Goal: Task Accomplishment & Management: Use online tool/utility

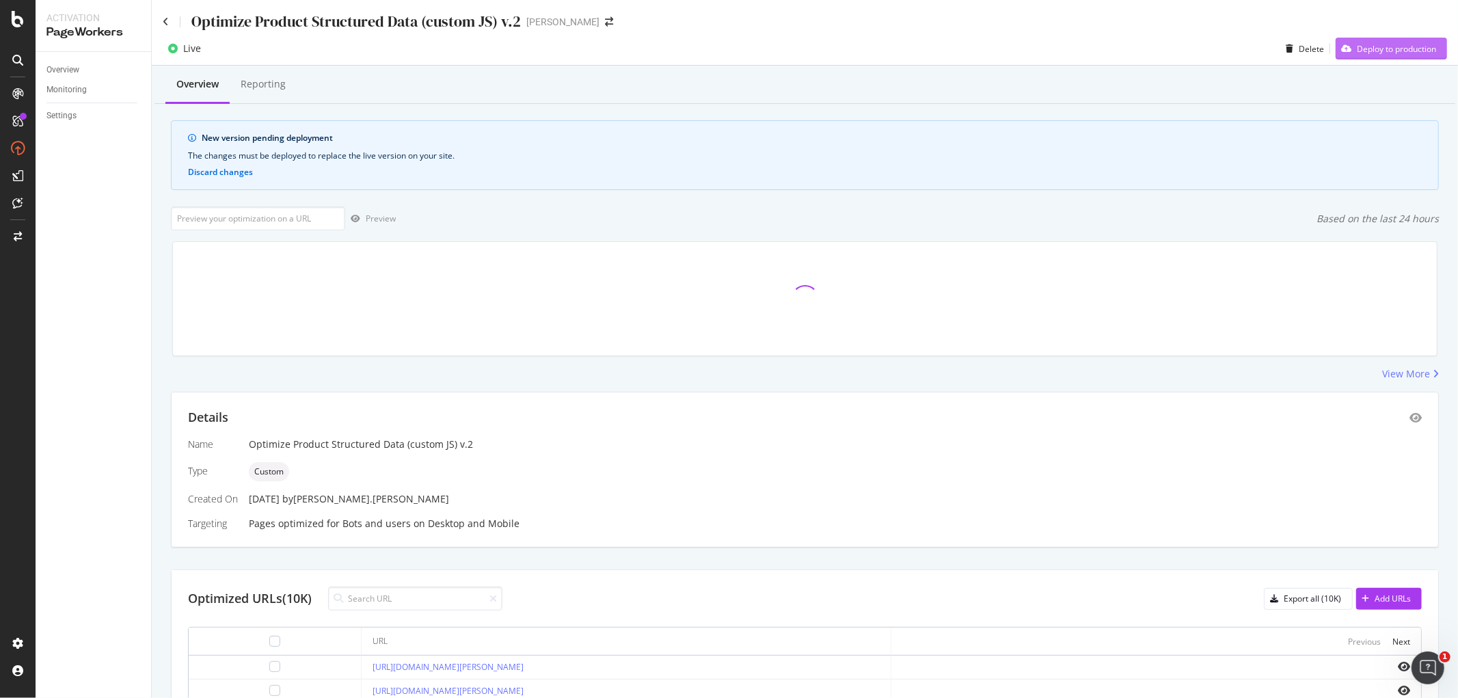
click at [1358, 46] on div "Deploy to production" at bounding box center [1396, 49] width 79 height 12
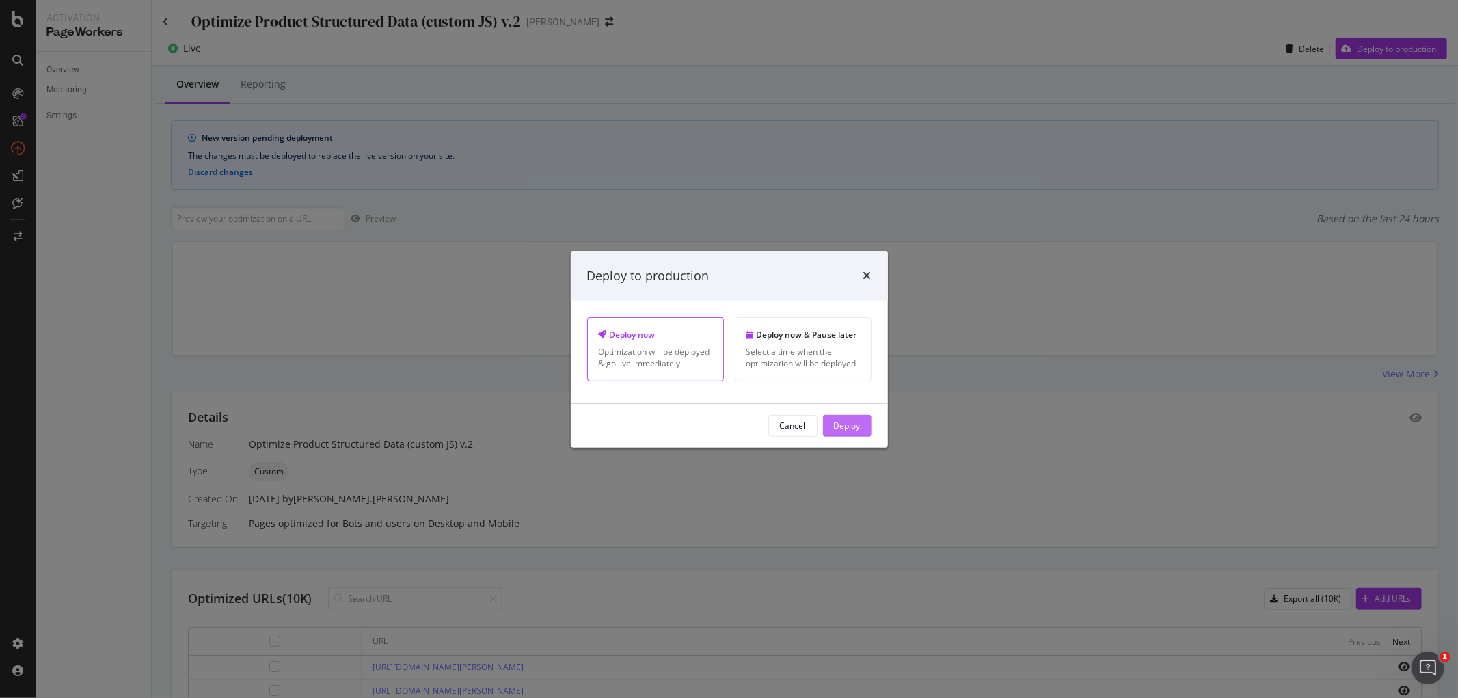
click at [859, 429] on div "Deploy" at bounding box center [847, 426] width 27 height 12
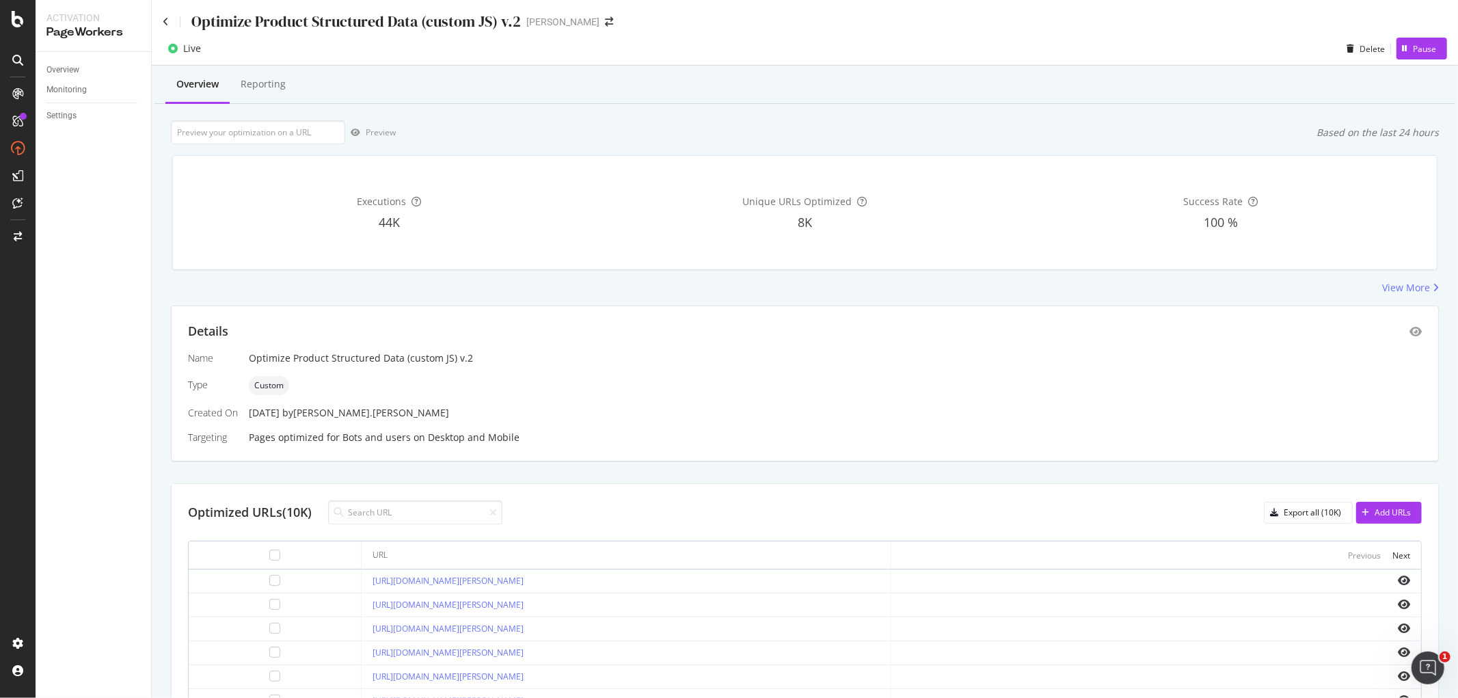
click at [912, 298] on div "Overview Reporting Preview Based on the last 24 hours Executions 44K Unique URL…" at bounding box center [805, 530] width 1306 height 928
